Goal: Task Accomplishment & Management: Manage account settings

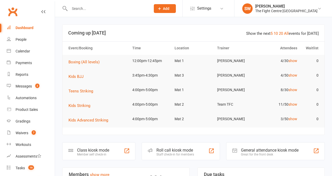
click at [86, 9] on input "text" at bounding box center [107, 8] width 79 height 7
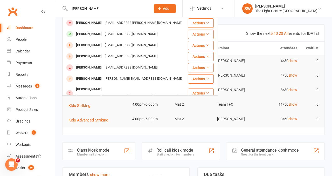
drag, startPoint x: 87, startPoint y: 9, endPoint x: 60, endPoint y: 7, distance: 26.5
click at [60, 7] on react-component "terry m Terry Matthews Tez.matthews@live.com.au Actions Terry Malofou Terrymalo…" at bounding box center [73, 8] width 147 height 17
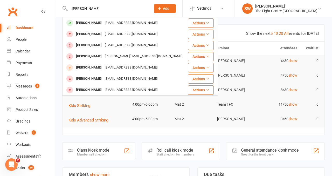
type input "chris kirk"
click at [91, 22] on div "Chris Kirk" at bounding box center [88, 23] width 29 height 8
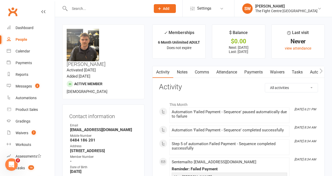
click at [322, 69] on icon "button" at bounding box center [321, 70] width 3 height 5
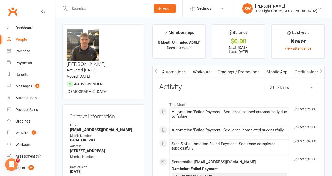
click at [269, 73] on link "Mobile App" at bounding box center [277, 72] width 28 height 12
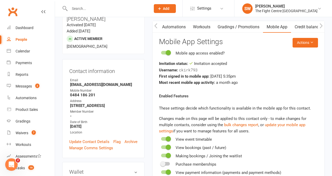
scroll to position [46, 0]
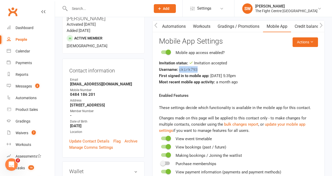
drag, startPoint x: 200, startPoint y: 69, endPoint x: 180, endPoint y: 69, distance: 20.0
click at [180, 69] on div "Username: ckirk793" at bounding box center [238, 69] width 159 height 6
copy span "ckirk793"
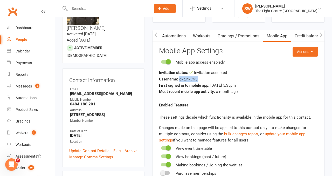
scroll to position [35, 0]
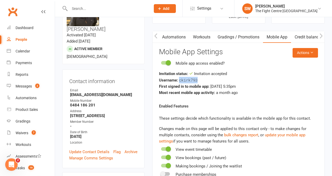
click at [153, 36] on button "button" at bounding box center [156, 37] width 6 height 12
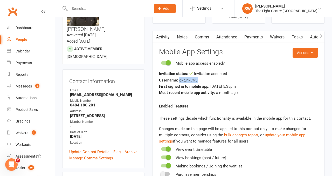
click at [250, 39] on link "Payments" at bounding box center [254, 37] width 26 height 12
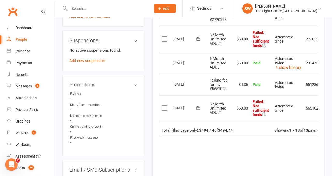
scroll to position [0, 17]
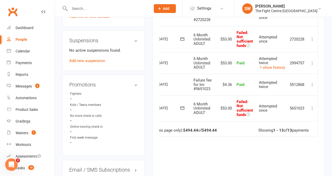
click at [313, 108] on icon at bounding box center [312, 108] width 5 height 5
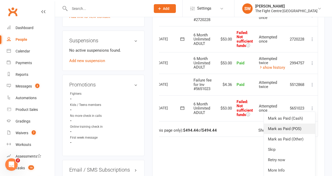
click at [284, 131] on link "Mark as Paid (POS)" at bounding box center [289, 129] width 51 height 10
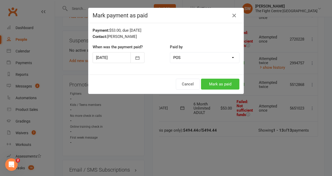
click at [229, 80] on button "Mark as paid" at bounding box center [220, 84] width 38 height 11
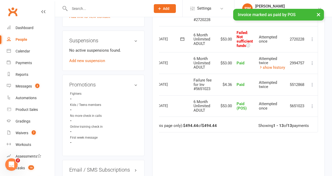
click at [312, 38] on icon at bounding box center [312, 39] width 5 height 5
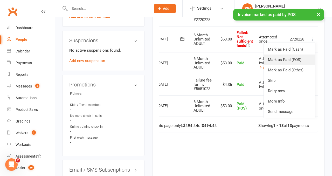
click at [303, 57] on link "Mark as Paid (POS)" at bounding box center [289, 60] width 51 height 10
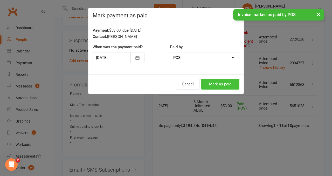
click at [224, 84] on button "Mark as paid" at bounding box center [220, 84] width 38 height 11
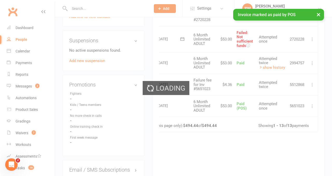
scroll to position [296, 0]
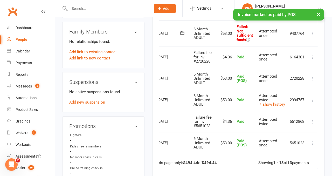
click at [312, 32] on icon at bounding box center [312, 33] width 5 height 5
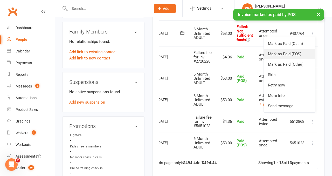
click at [291, 52] on link "Mark as Paid (POS)" at bounding box center [289, 54] width 51 height 10
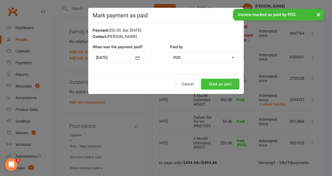
click at [228, 85] on button "Mark as paid" at bounding box center [220, 84] width 38 height 11
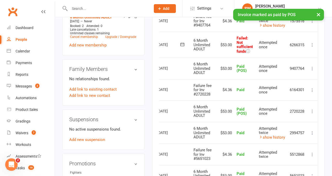
scroll to position [240, 0]
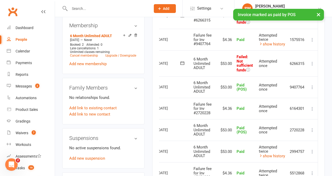
click at [311, 63] on icon at bounding box center [312, 63] width 5 height 5
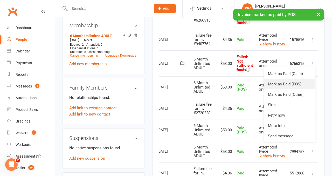
click at [308, 80] on link "Mark as Paid (POS)" at bounding box center [289, 84] width 51 height 10
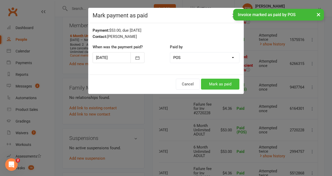
click at [229, 85] on button "Mark as paid" at bounding box center [220, 84] width 38 height 11
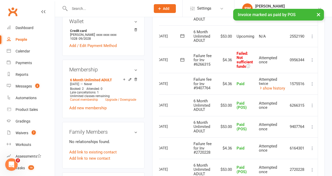
scroll to position [196, 0]
click at [314, 63] on td "Mark as Paid (Cash) Mark as Paid (POS) Mark as Paid (Other) Skip Retry now More…" at bounding box center [312, 60] width 11 height 26
click at [311, 59] on icon at bounding box center [312, 59] width 5 height 5
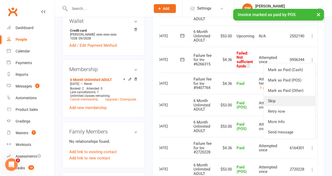
click at [294, 97] on link "Skip" at bounding box center [289, 101] width 51 height 10
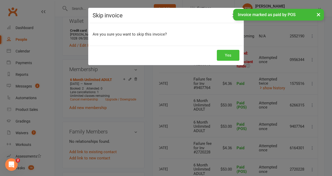
click at [230, 57] on button "Yes" at bounding box center [228, 55] width 23 height 11
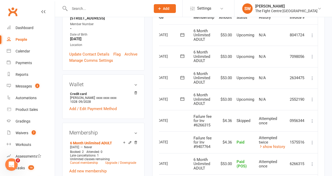
scroll to position [0, 0]
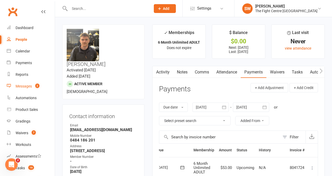
click at [34, 85] on count-badge "2" at bounding box center [36, 86] width 7 height 4
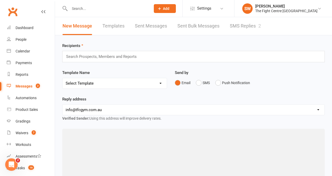
click at [234, 29] on link "SMS Replies 2" at bounding box center [245, 26] width 31 height 18
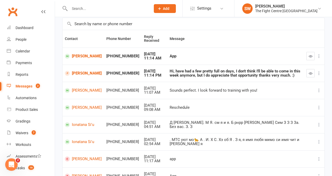
scroll to position [40, 0]
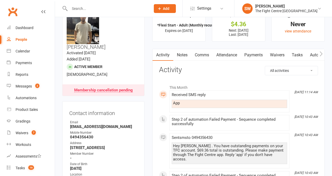
scroll to position [19, 0]
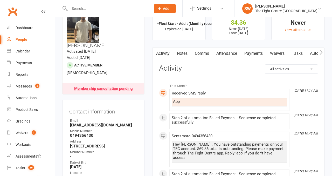
click at [322, 54] on icon "button" at bounding box center [321, 52] width 3 height 5
click at [323, 54] on icon "button" at bounding box center [321, 52] width 3 height 5
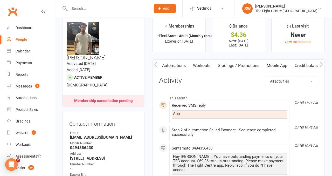
scroll to position [0, 0]
click at [280, 65] on link "Mobile App" at bounding box center [277, 66] width 28 height 12
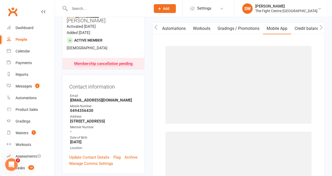
scroll to position [57, 0]
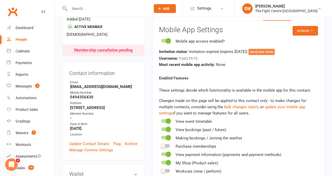
click at [275, 51] on button "Send new invite" at bounding box center [262, 52] width 26 height 6
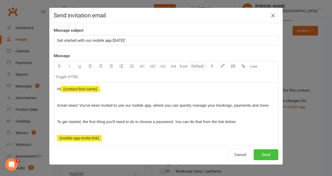
click at [265, 154] on button "Send" at bounding box center [266, 154] width 25 height 11
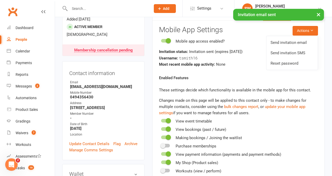
click at [301, 51] on link "Send invitation SMS" at bounding box center [292, 53] width 51 height 10
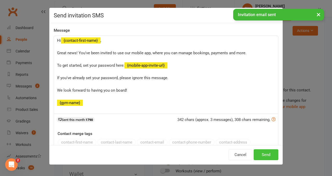
click at [262, 151] on button "Send" at bounding box center [266, 154] width 25 height 11
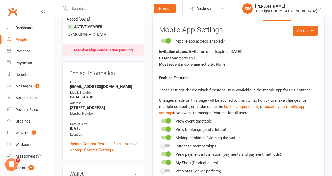
click at [90, 9] on input "text" at bounding box center [107, 8] width 79 height 7
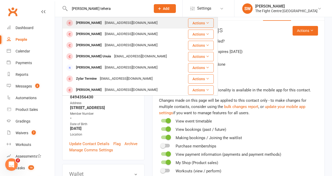
type input "[PERSON_NAME] tehera"
click at [114, 25] on div "[EMAIL_ADDRESS][DOMAIN_NAME]" at bounding box center [131, 23] width 56 height 8
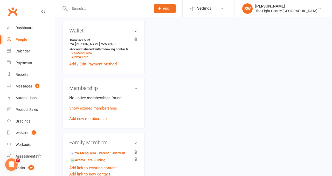
scroll to position [189, 0]
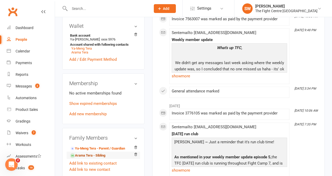
click at [88, 153] on link "Arama Tera - Sibling" at bounding box center [87, 155] width 35 height 5
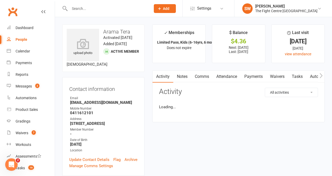
click at [253, 74] on link "Payments" at bounding box center [254, 77] width 26 height 12
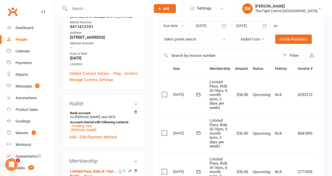
scroll to position [101, 0]
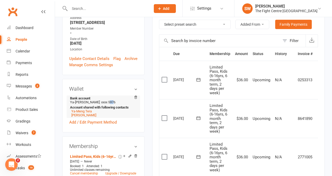
drag, startPoint x: 111, startPoint y: 112, endPoint x: 107, endPoint y: 112, distance: 4.7
click at [106, 104] on span "xxxx 5976" at bounding box center [108, 102] width 14 height 4
click at [107, 104] on span "xxxx 5976" at bounding box center [108, 102] width 14 height 4
drag, startPoint x: 105, startPoint y: 112, endPoint x: 113, endPoint y: 113, distance: 8.6
click at [113, 113] on li "Bank account Ya-[PERSON_NAME]-Tera xxxx 5976 Account shared with following cont…" at bounding box center [103, 107] width 68 height 22
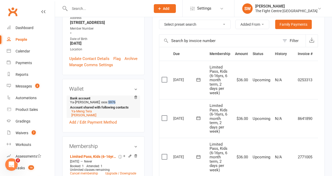
drag, startPoint x: 112, startPoint y: 113, endPoint x: 106, endPoint y: 113, distance: 6.7
click at [106, 104] on span "xxxx 5976" at bounding box center [108, 102] width 14 height 4
copy span "5976"
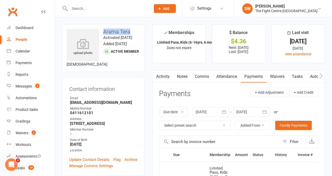
drag, startPoint x: 131, startPoint y: 32, endPoint x: 103, endPoint y: 31, distance: 28.0
click at [103, 32] on h3 "Arama Tera" at bounding box center [103, 32] width 73 height 6
copy h3 "Arama Tera"
click at [114, 9] on input "text" at bounding box center [107, 8] width 79 height 7
paste input "Natthapoom Lertsiritrakul"
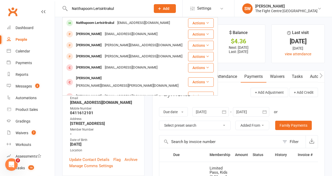
type input "Natthapoom Lertsiritrakul"
click at [120, 24] on div "[EMAIL_ADDRESS][DOMAIN_NAME]" at bounding box center [144, 23] width 56 height 8
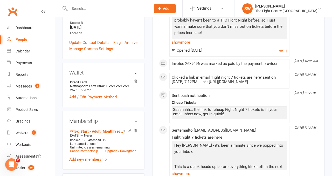
scroll to position [119, 0]
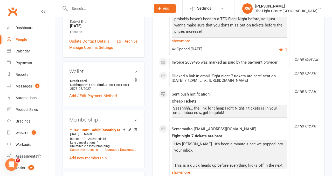
click at [93, 9] on input "text" at bounding box center [107, 8] width 79 height 7
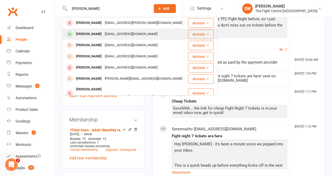
type input "[PERSON_NAME]"
click at [103, 31] on div "[EMAIL_ADDRESS][DOMAIN_NAME]" at bounding box center [131, 34] width 56 height 8
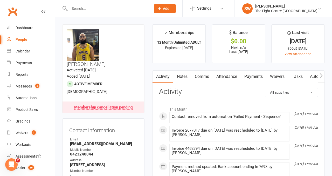
click at [248, 79] on link "Payments" at bounding box center [254, 77] width 26 height 12
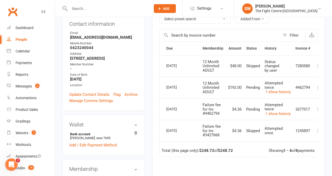
scroll to position [106, 0]
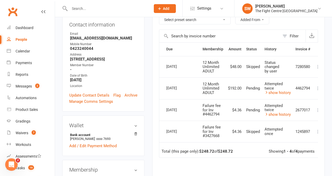
click at [148, 81] on main "✓ Memberships 12 Month Unlimited ADULT Expires on [DATE] $ Balance $0.00 Next: …" at bounding box center [238, 78] width 180 height 319
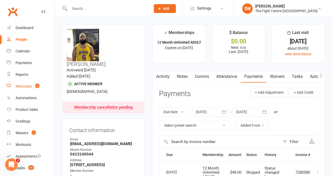
click at [38, 86] on span "2" at bounding box center [37, 86] width 4 height 4
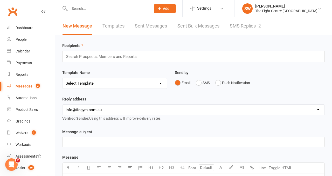
click at [252, 21] on link "SMS Replies 2" at bounding box center [245, 26] width 31 height 18
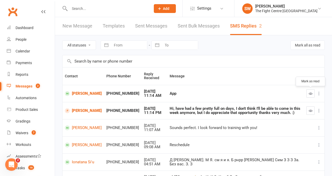
click at [311, 92] on icon "button" at bounding box center [311, 94] width 4 height 4
